Goal: Task Accomplishment & Management: Complete application form

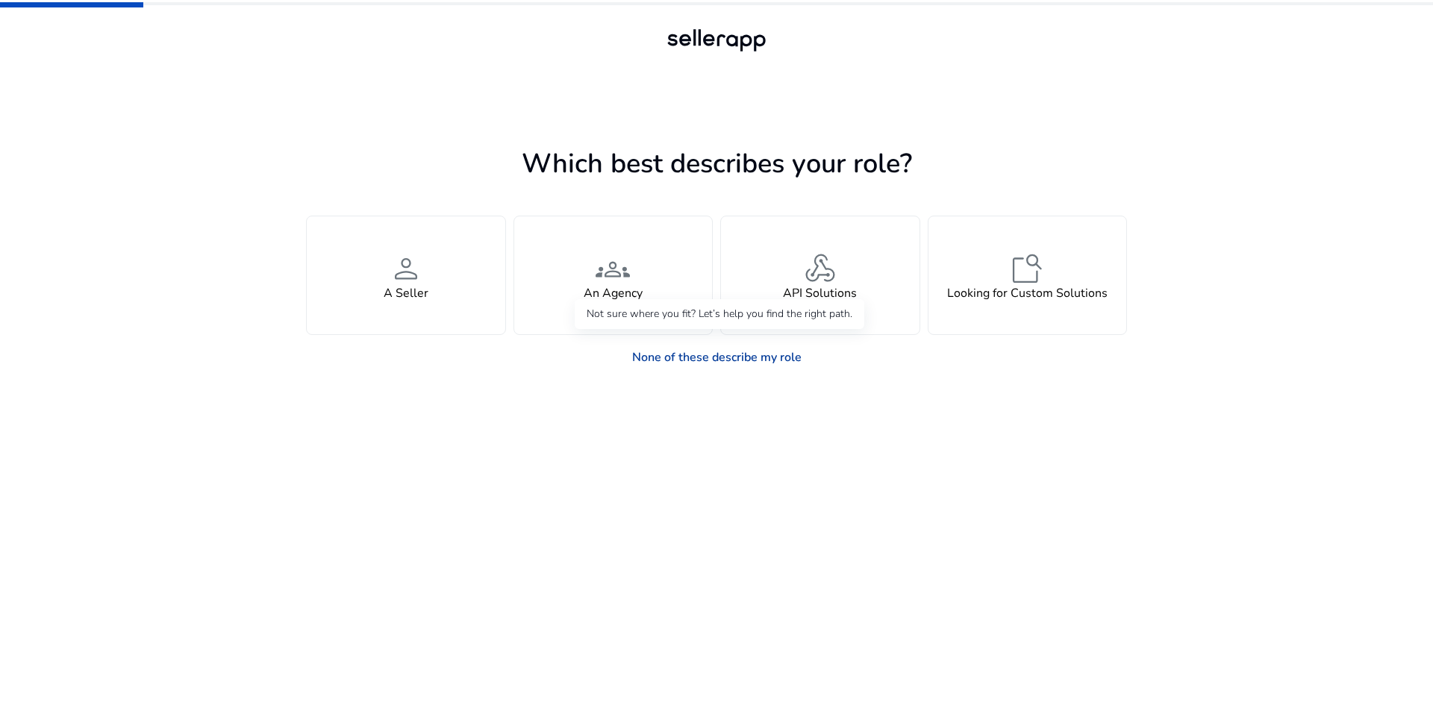
click at [664, 358] on link "None of these describe my role" at bounding box center [716, 358] width 193 height 30
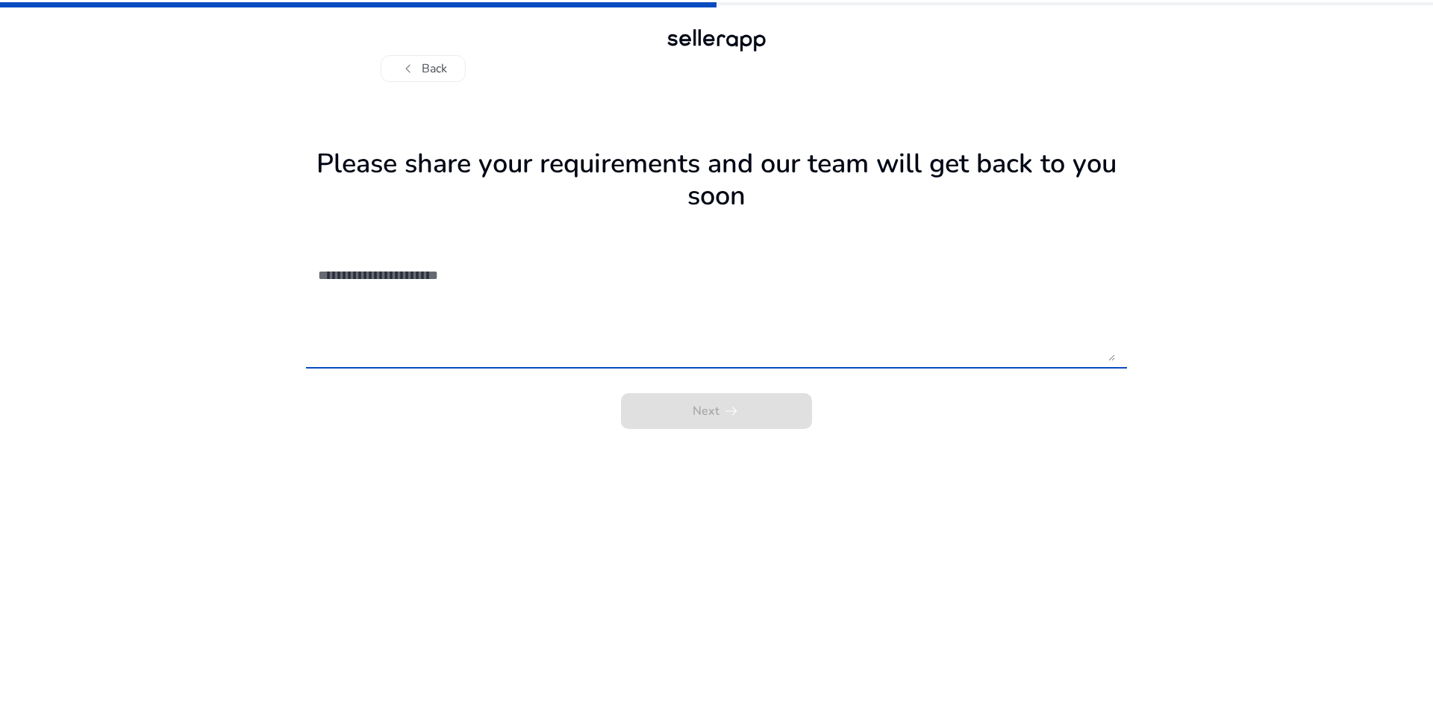
click at [546, 357] on textarea at bounding box center [716, 308] width 797 height 106
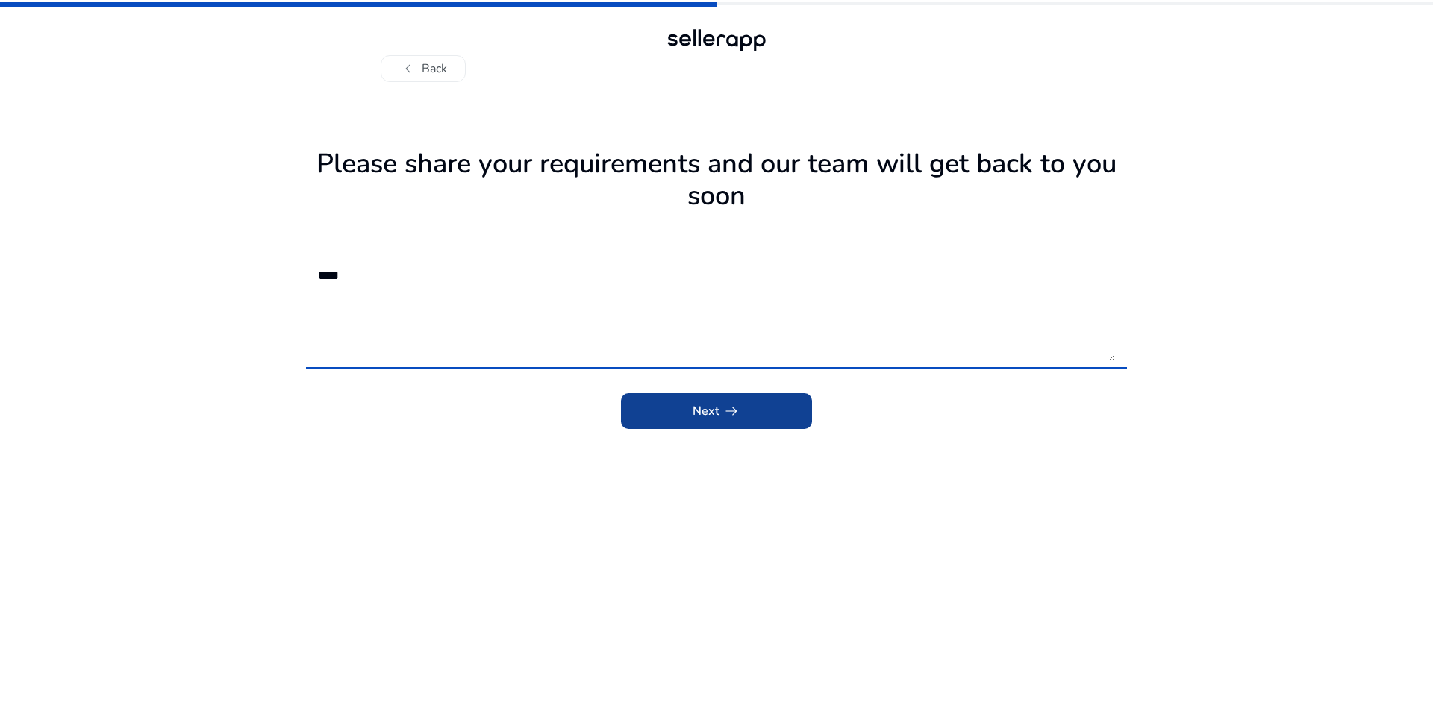
type textarea "****"
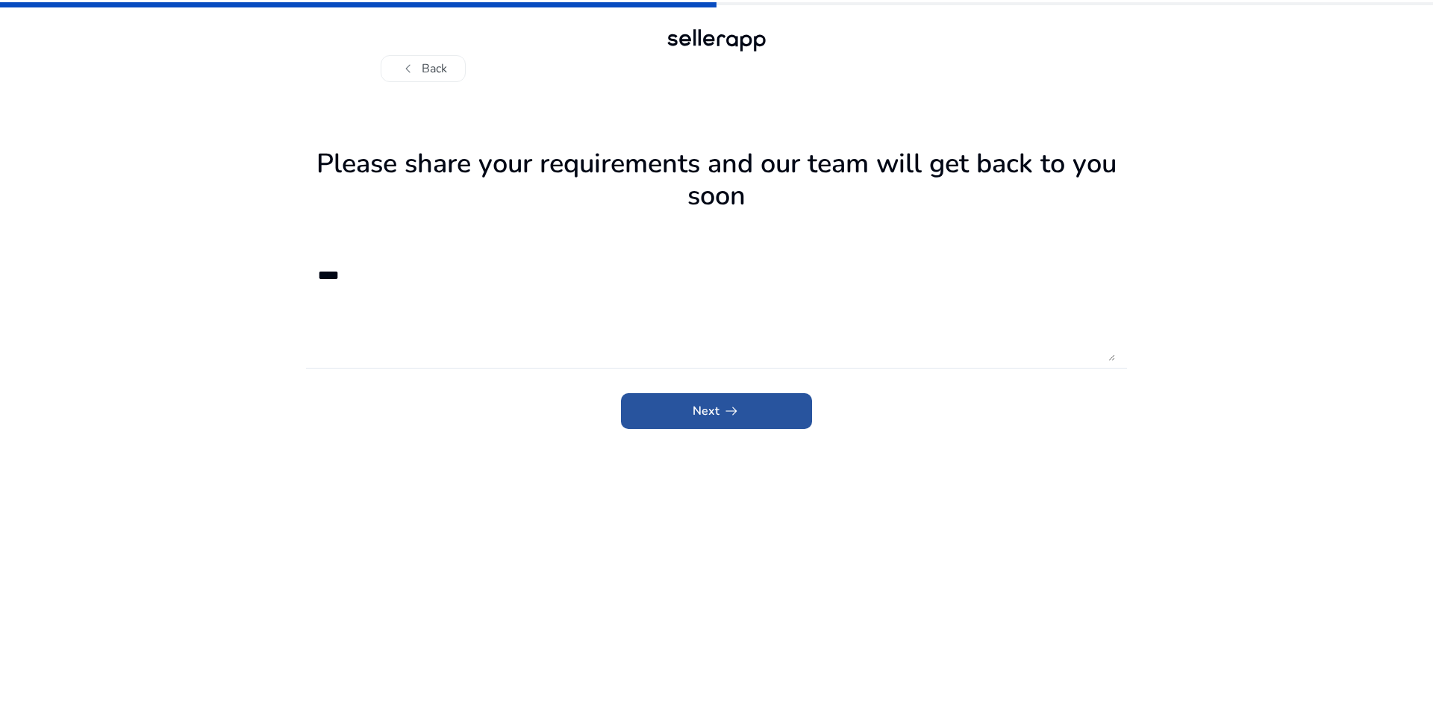
click at [690, 407] on span "submit" at bounding box center [716, 411] width 191 height 36
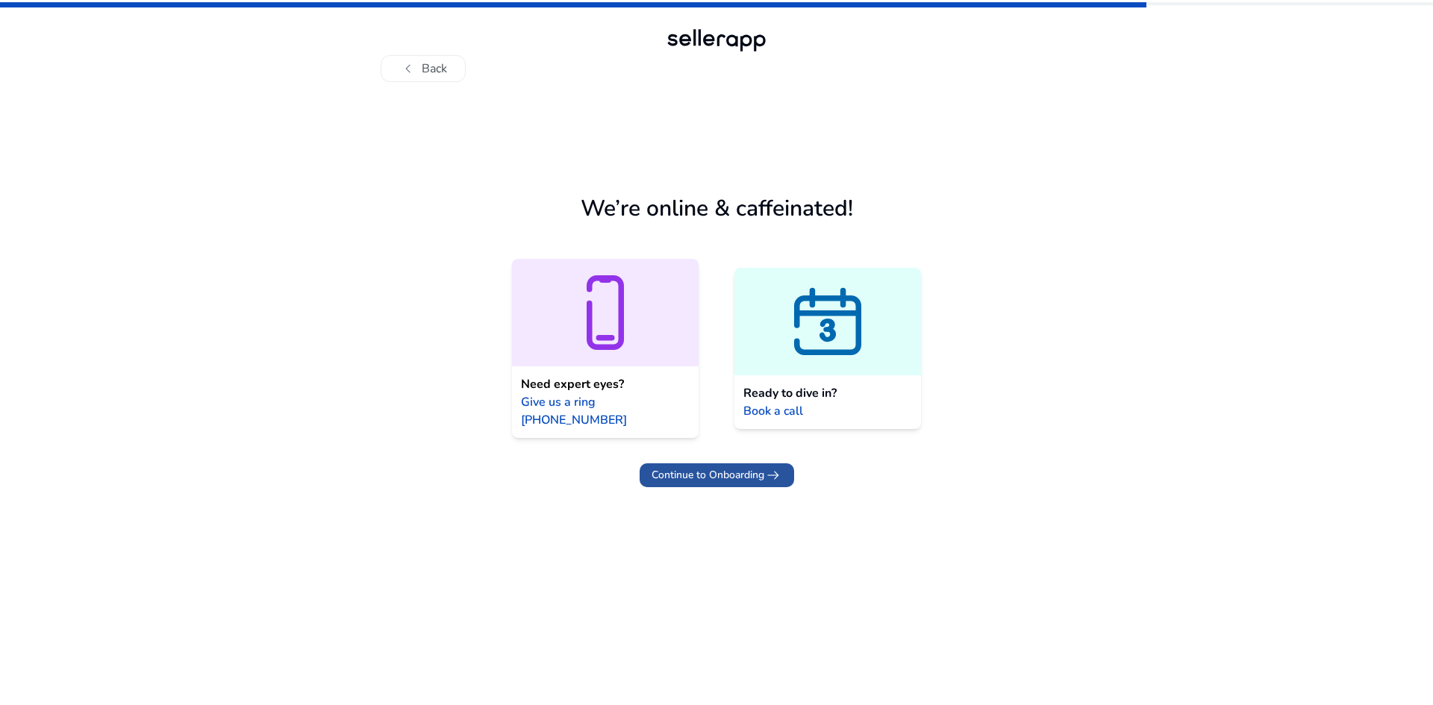
click at [702, 467] on span "Continue to Onboarding" at bounding box center [708, 475] width 113 height 16
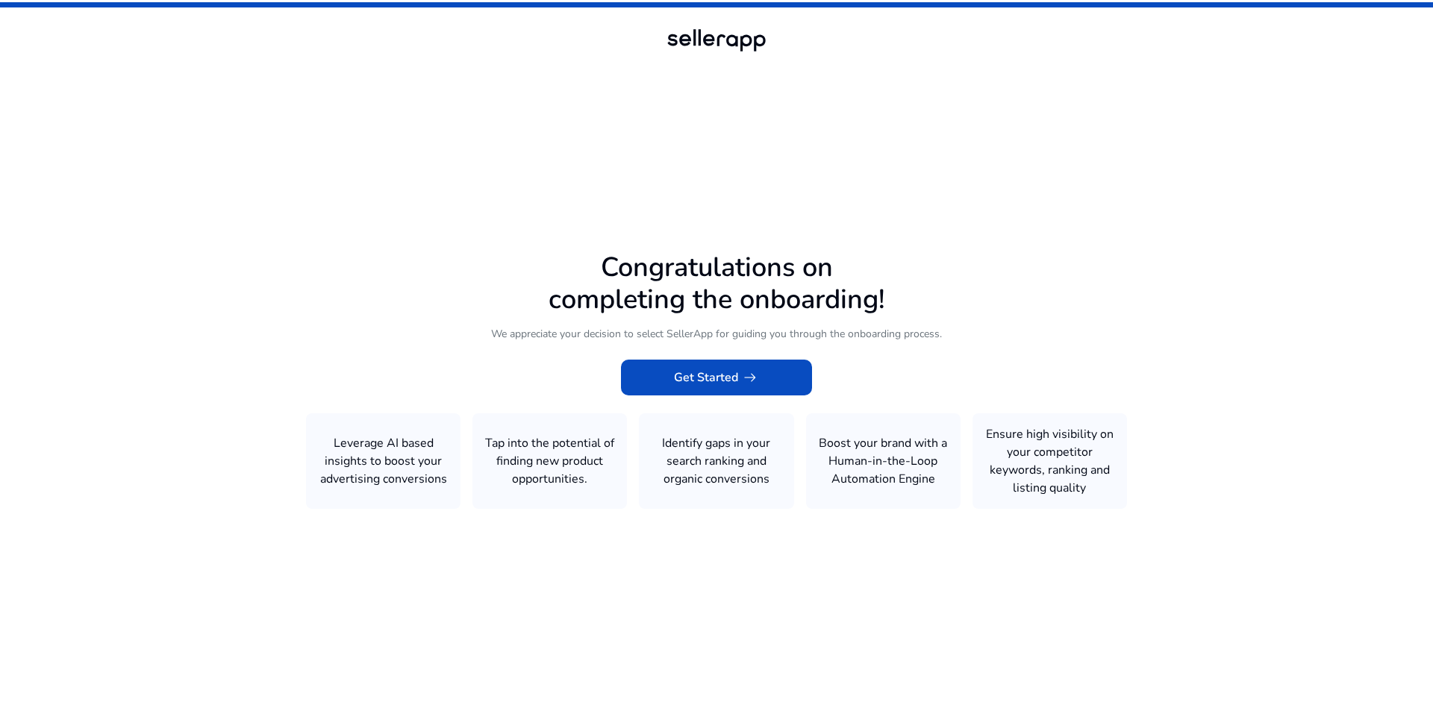
click at [560, 472] on icon at bounding box center [716, 349] width 1433 height 699
click at [681, 375] on span "Get Started arrow_right_alt" at bounding box center [716, 378] width 85 height 18
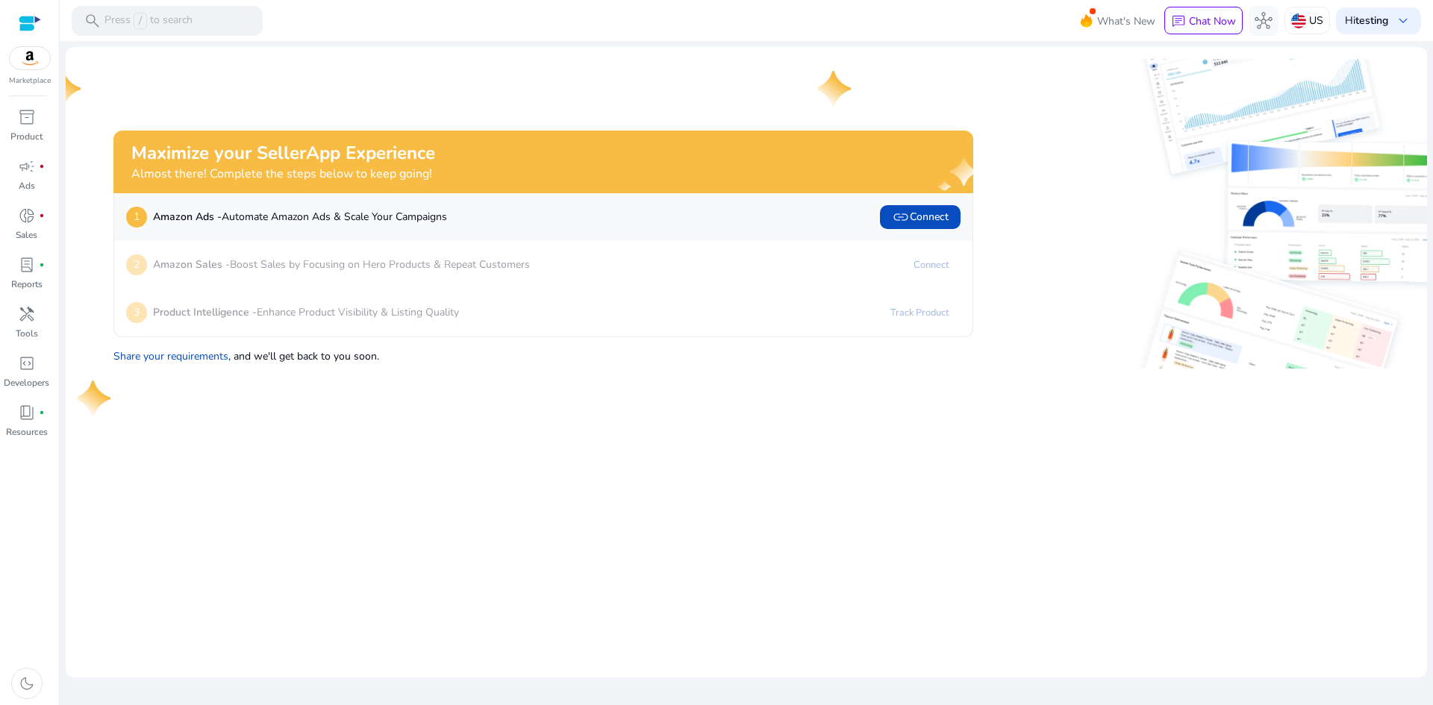
click at [28, 60] on img at bounding box center [30, 58] width 40 height 22
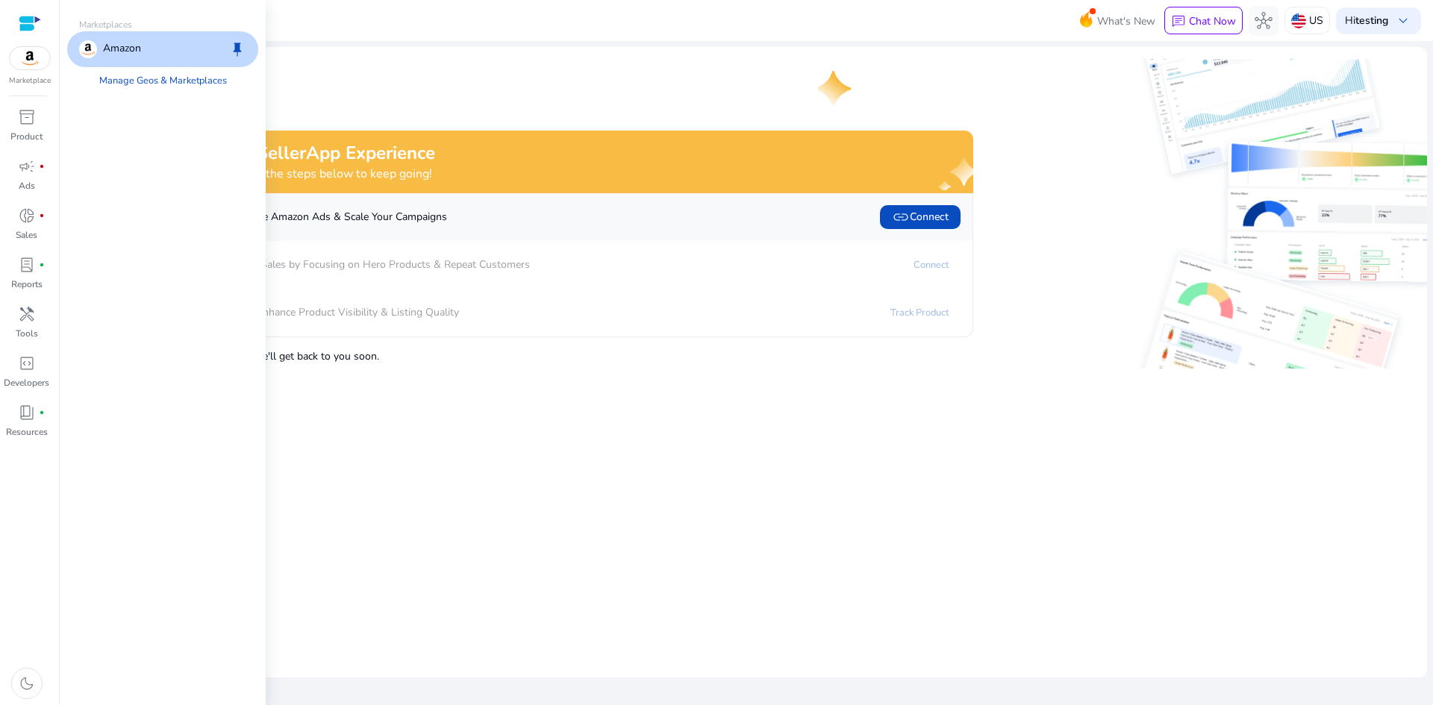
click at [183, 52] on div "Amazon keep" at bounding box center [162, 49] width 191 height 36
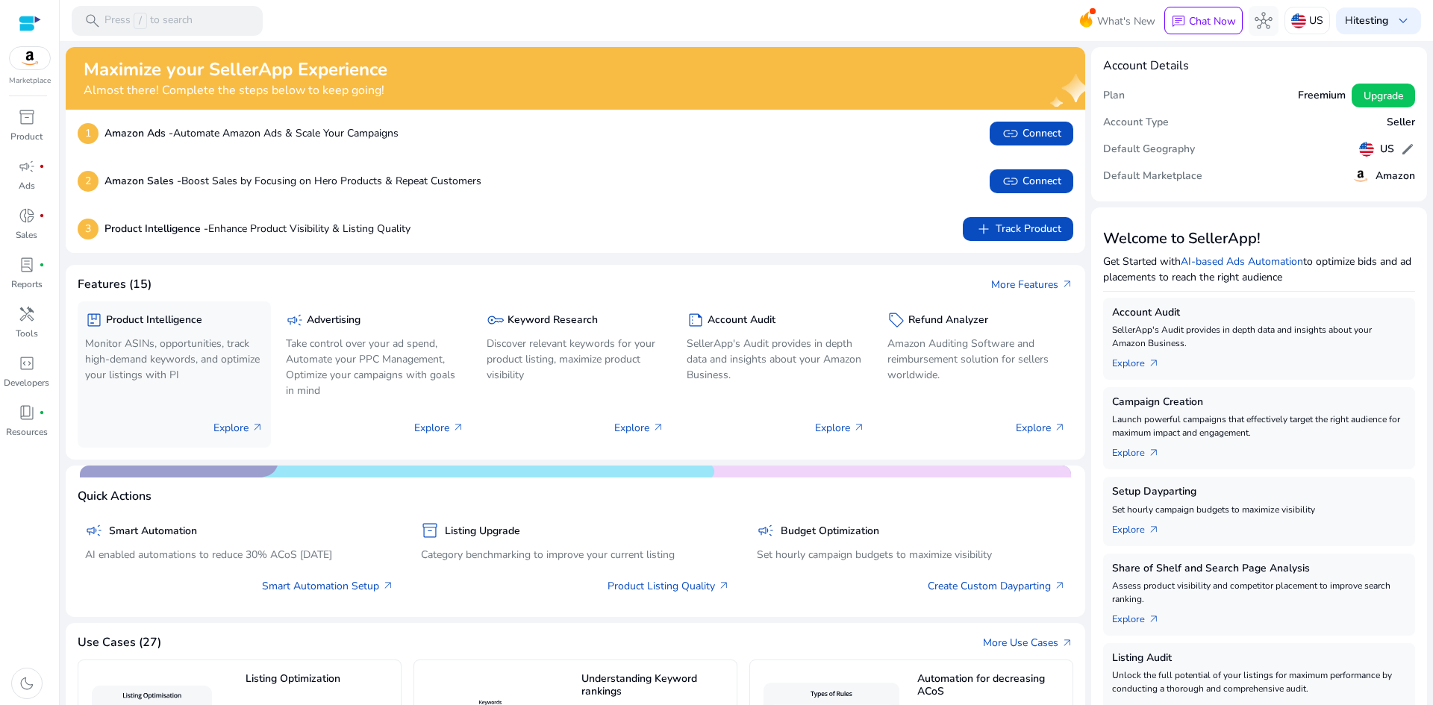
click at [232, 379] on p "Monitor ASINs, opportunities, track high-demand keywords, and optimize your lis…" at bounding box center [174, 359] width 178 height 47
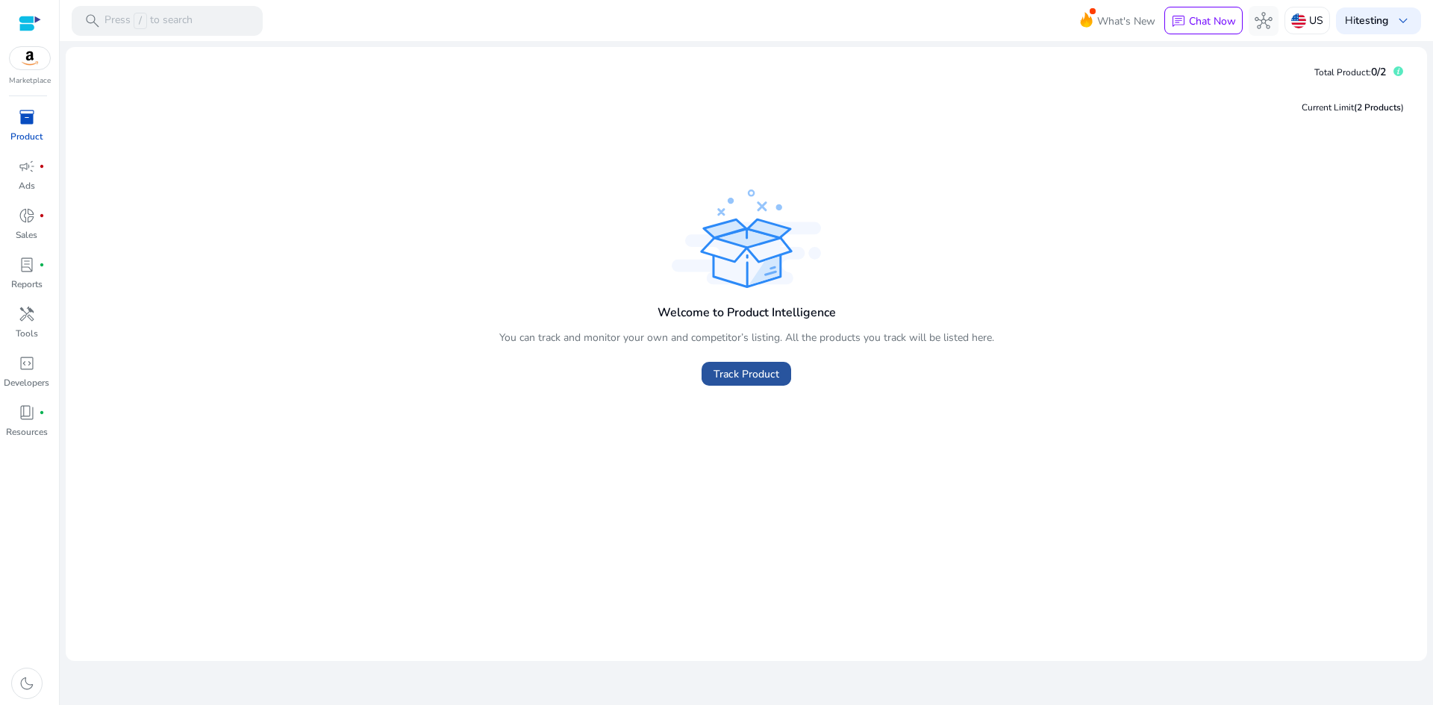
click at [721, 372] on span "Track Product" at bounding box center [747, 374] width 66 height 16
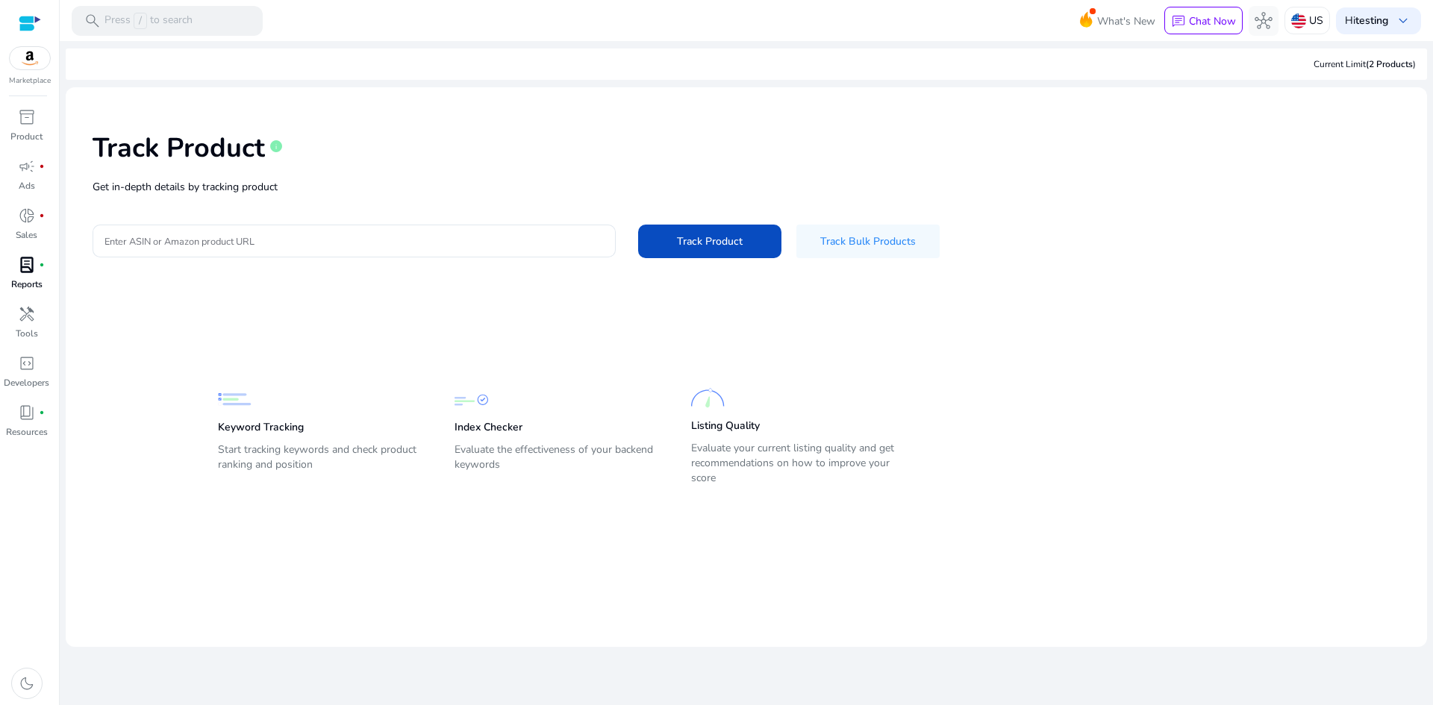
click at [33, 274] on span "lab_profile" at bounding box center [27, 265] width 18 height 18
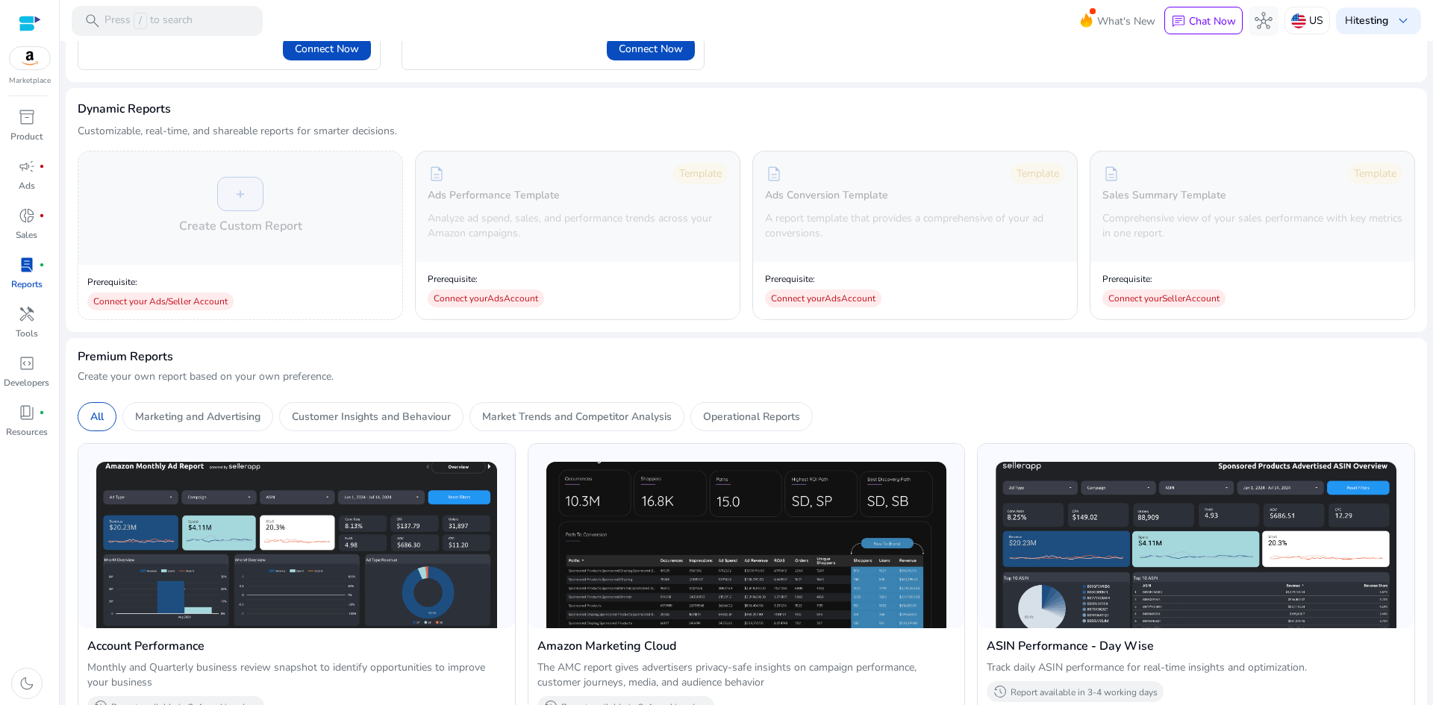
scroll to position [149, 0]
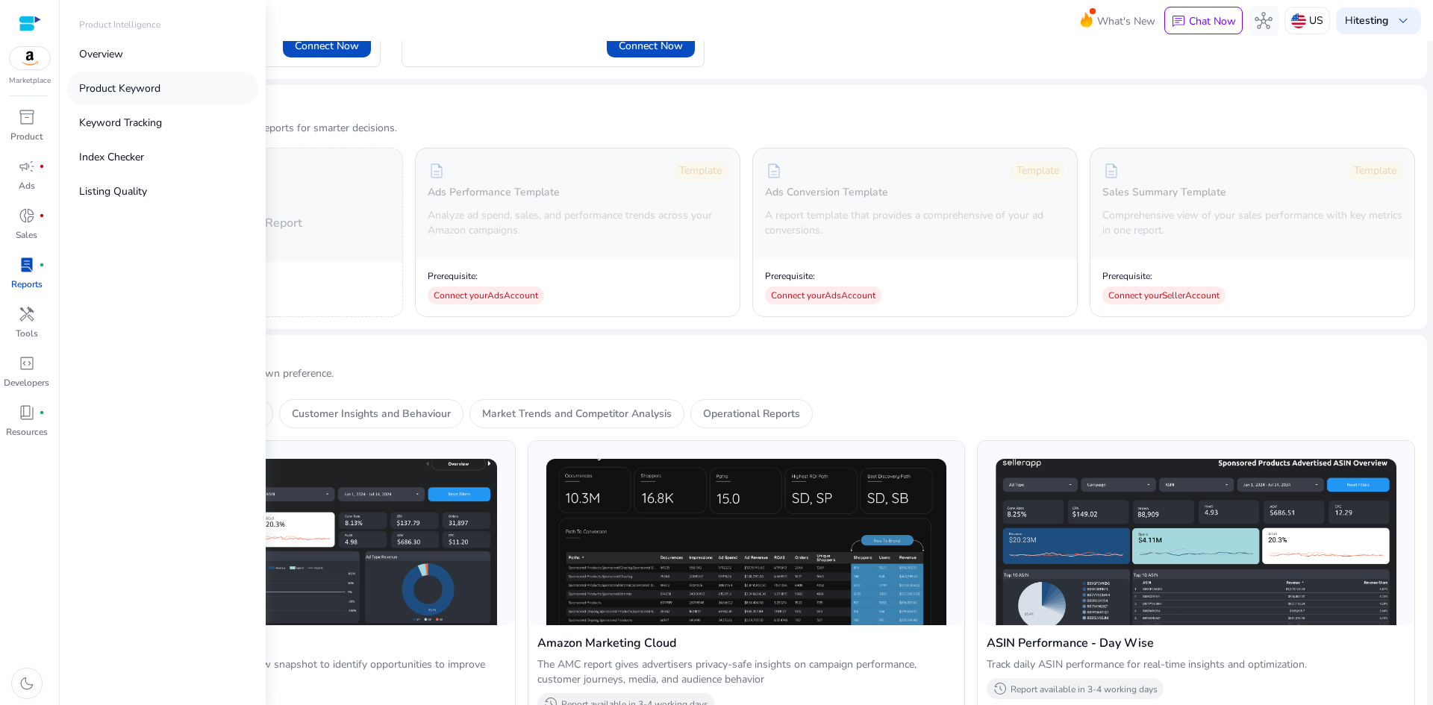
click at [110, 96] on p "Product Keyword" at bounding box center [119, 89] width 81 height 16
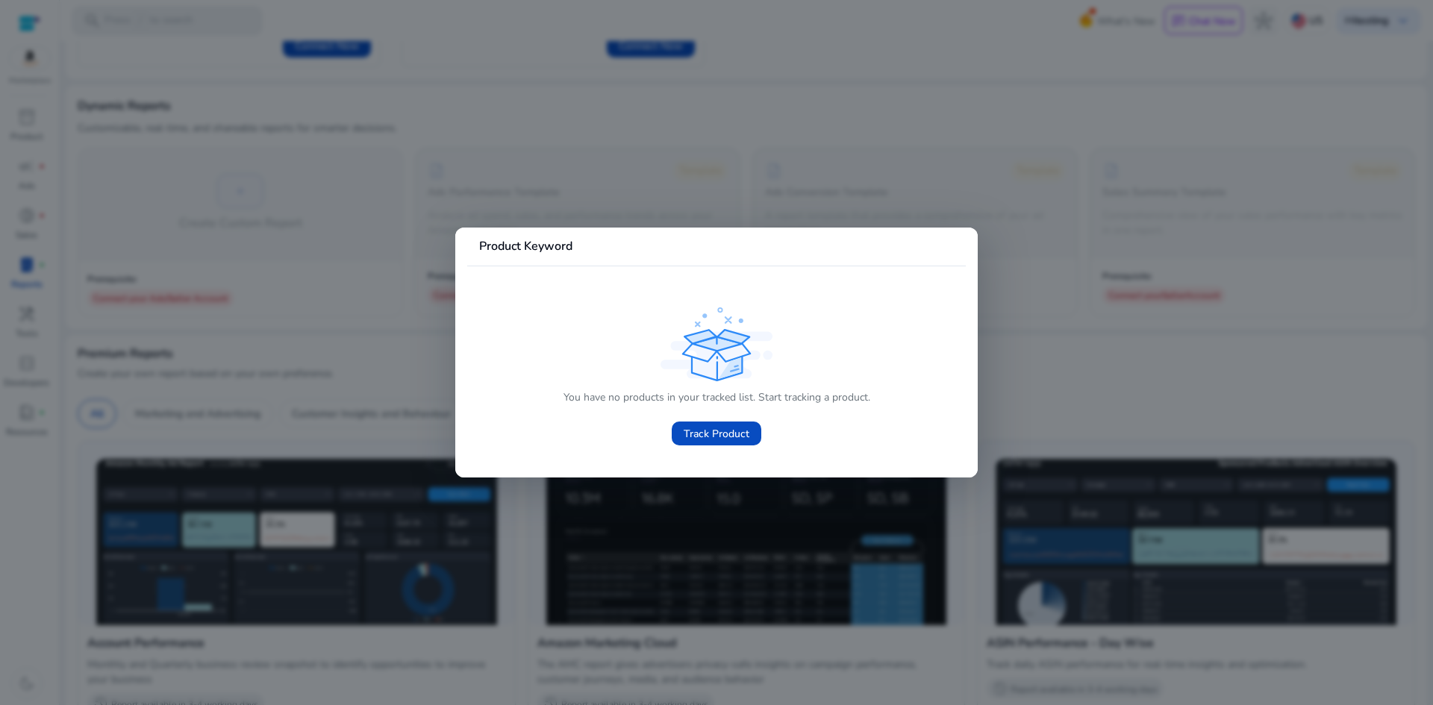
click at [386, 387] on div at bounding box center [716, 352] width 1433 height 705
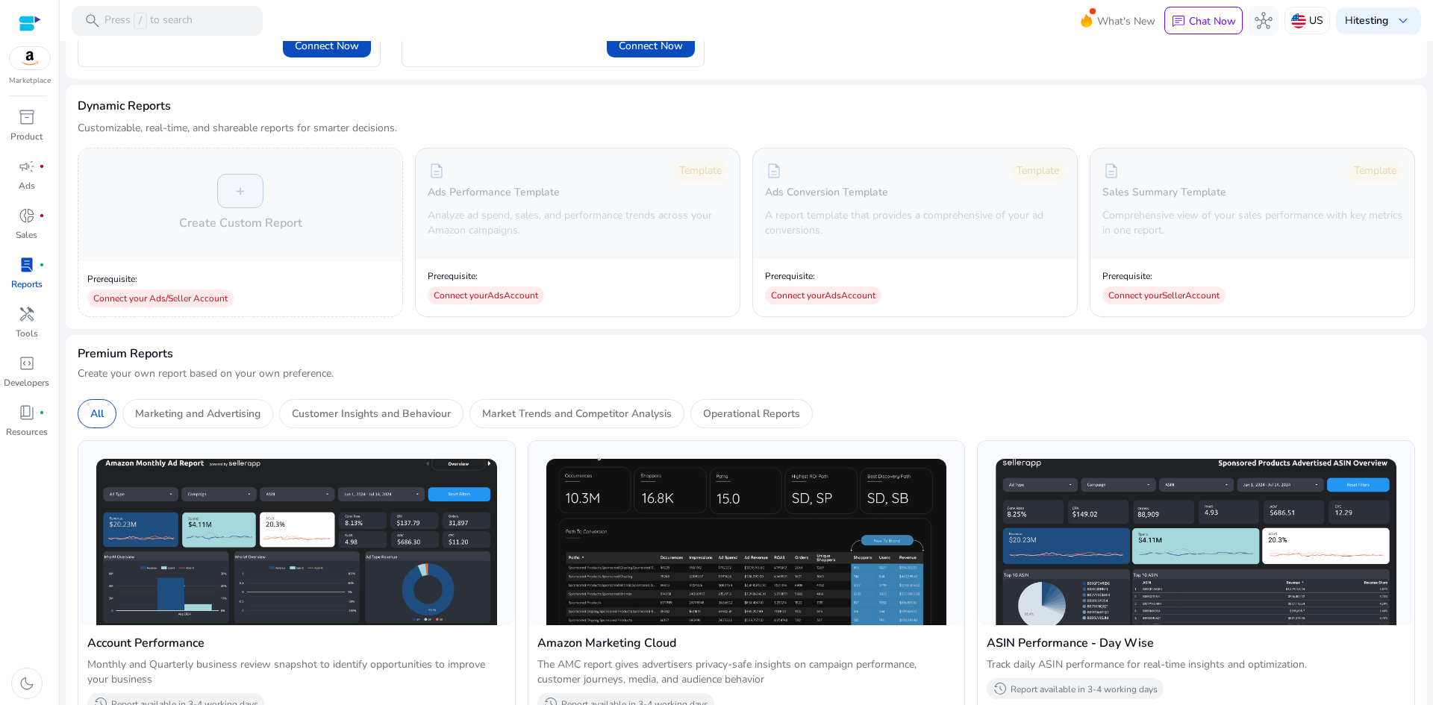
click at [22, 58] on img at bounding box center [30, 58] width 40 height 22
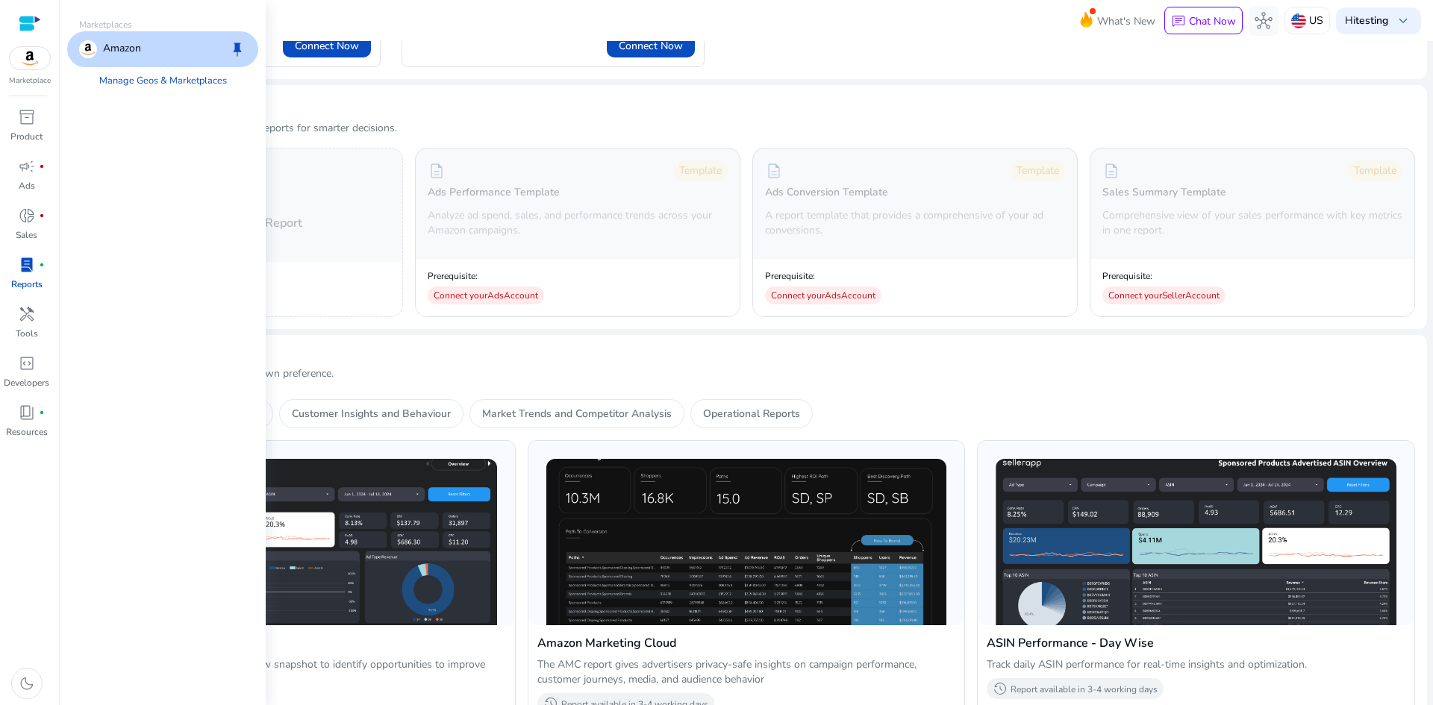
click at [31, 23] on div at bounding box center [30, 23] width 22 height 17
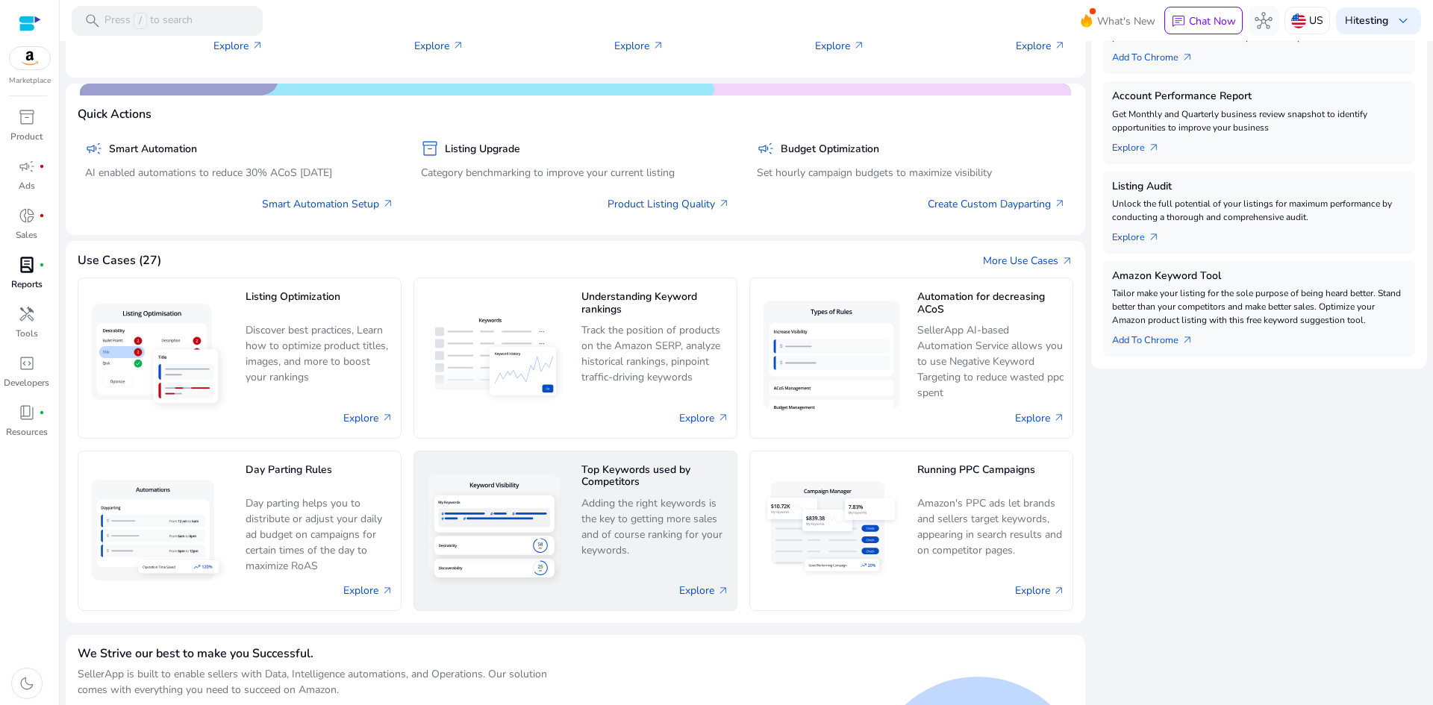
scroll to position [473, 0]
